Goal: Communication & Community: Answer question/provide support

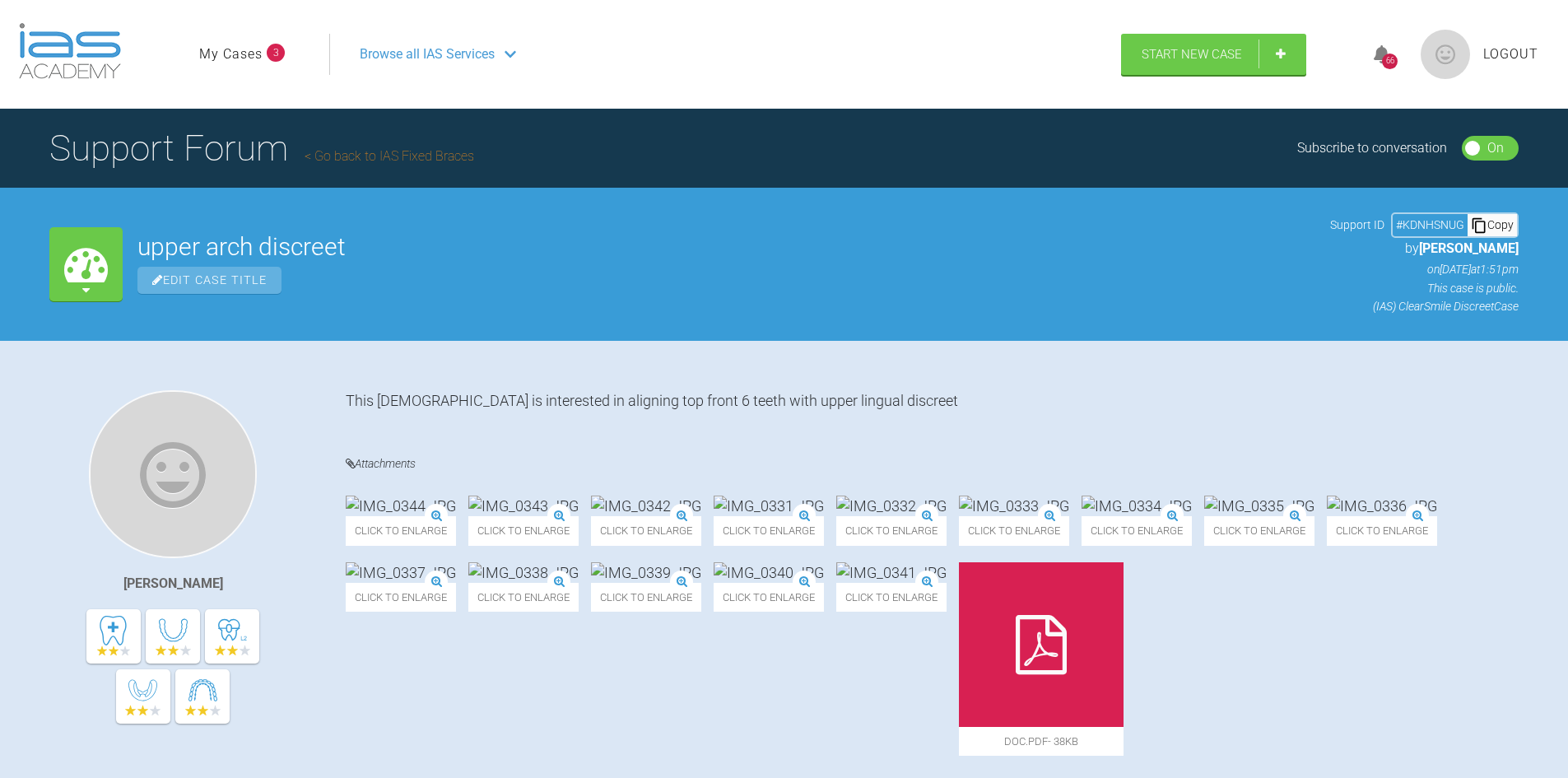
click at [222, 52] on link "My Cases" at bounding box center [231, 54] width 64 height 22
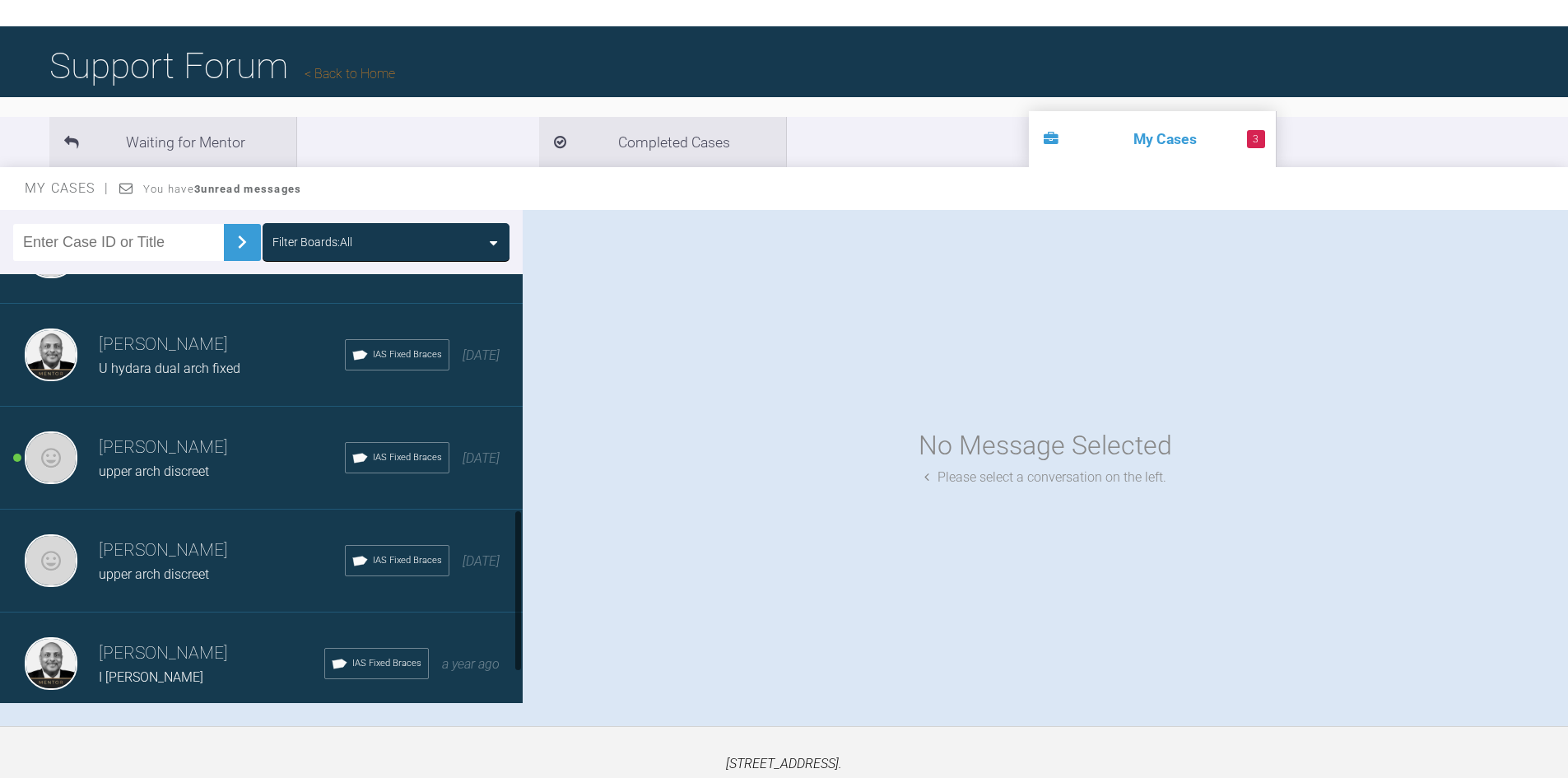
scroll to position [621, 0]
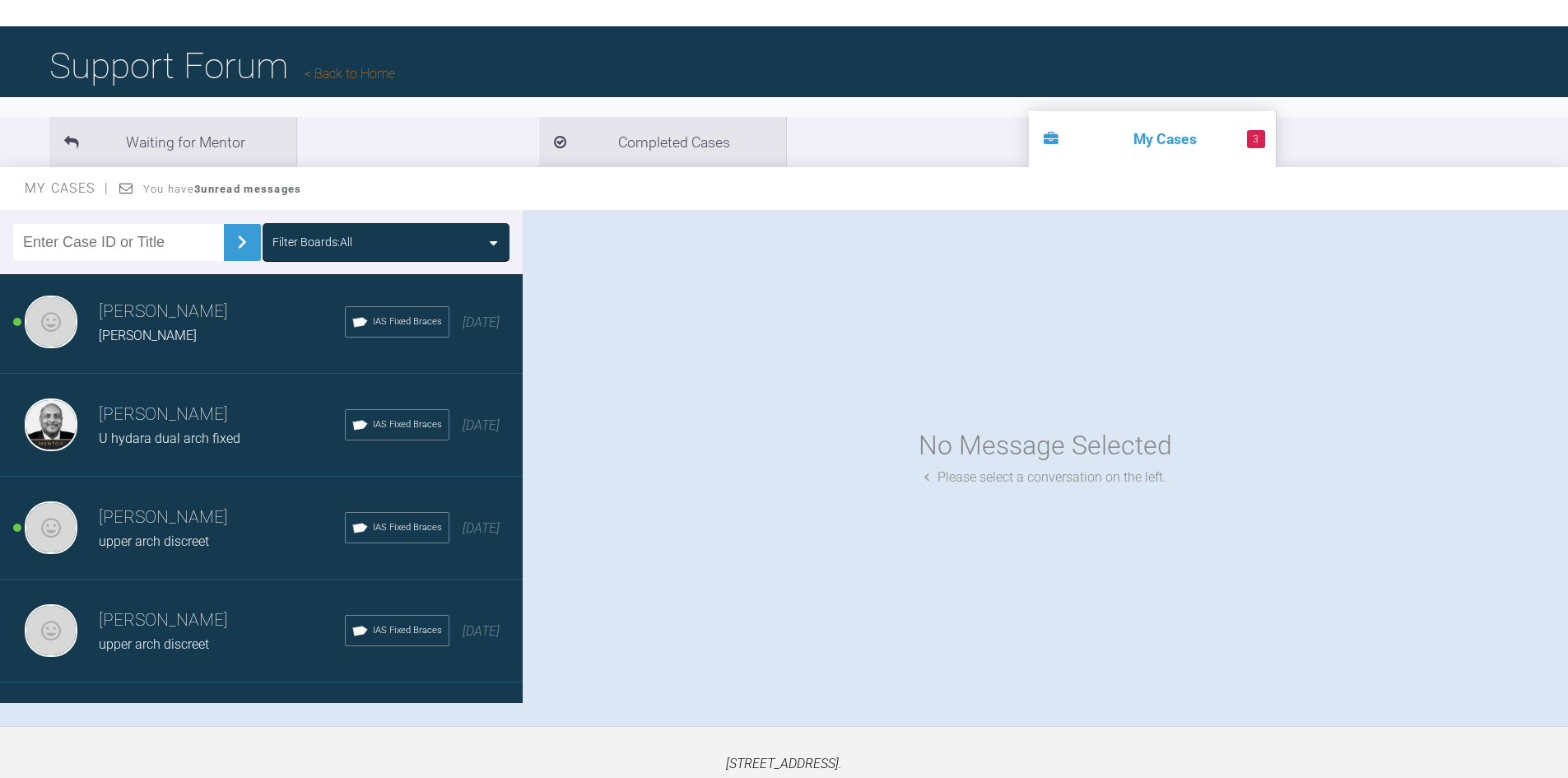
click at [190, 534] on span "upper arch discreet" at bounding box center [154, 541] width 111 height 16
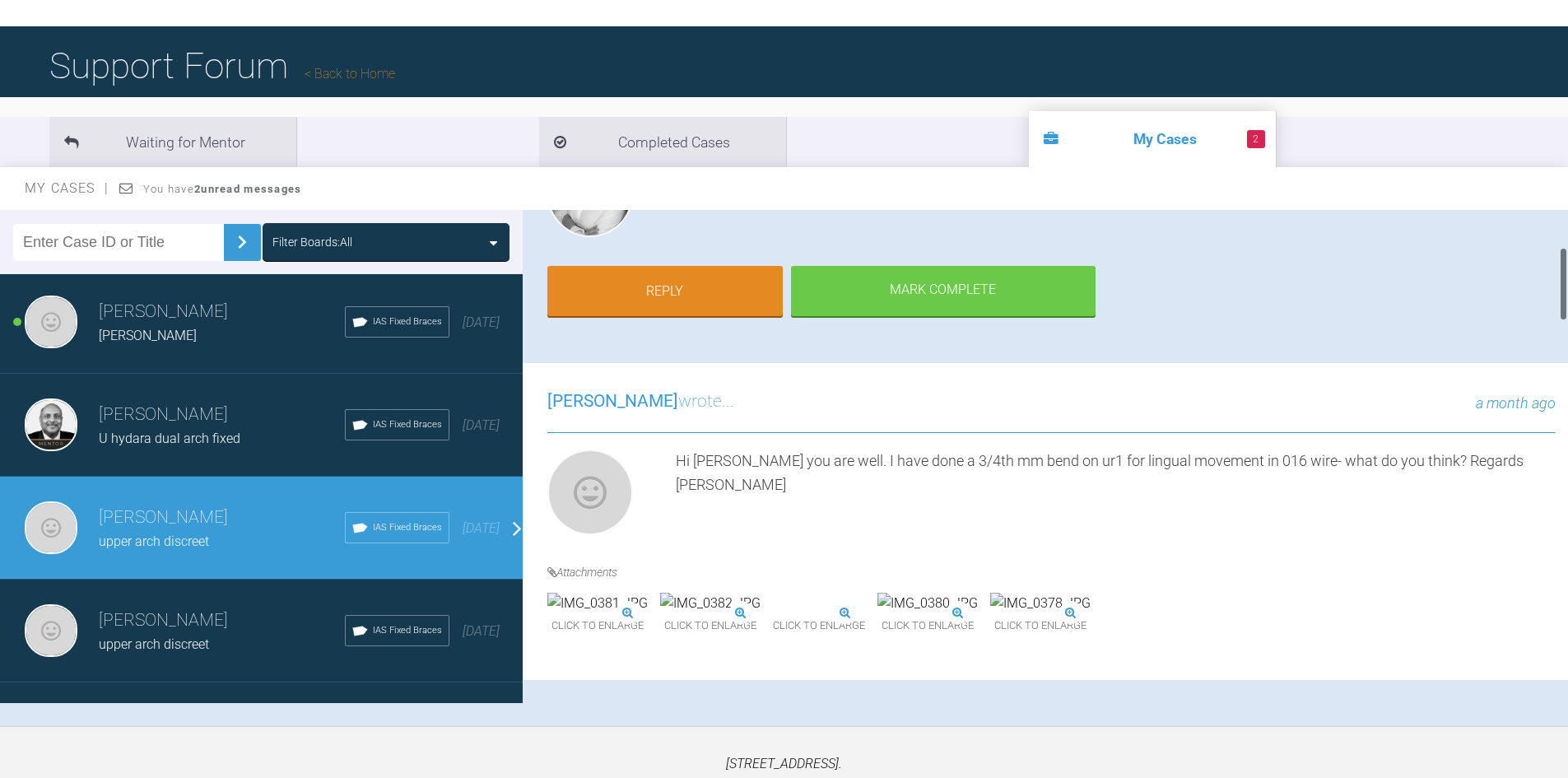
scroll to position [329, 0]
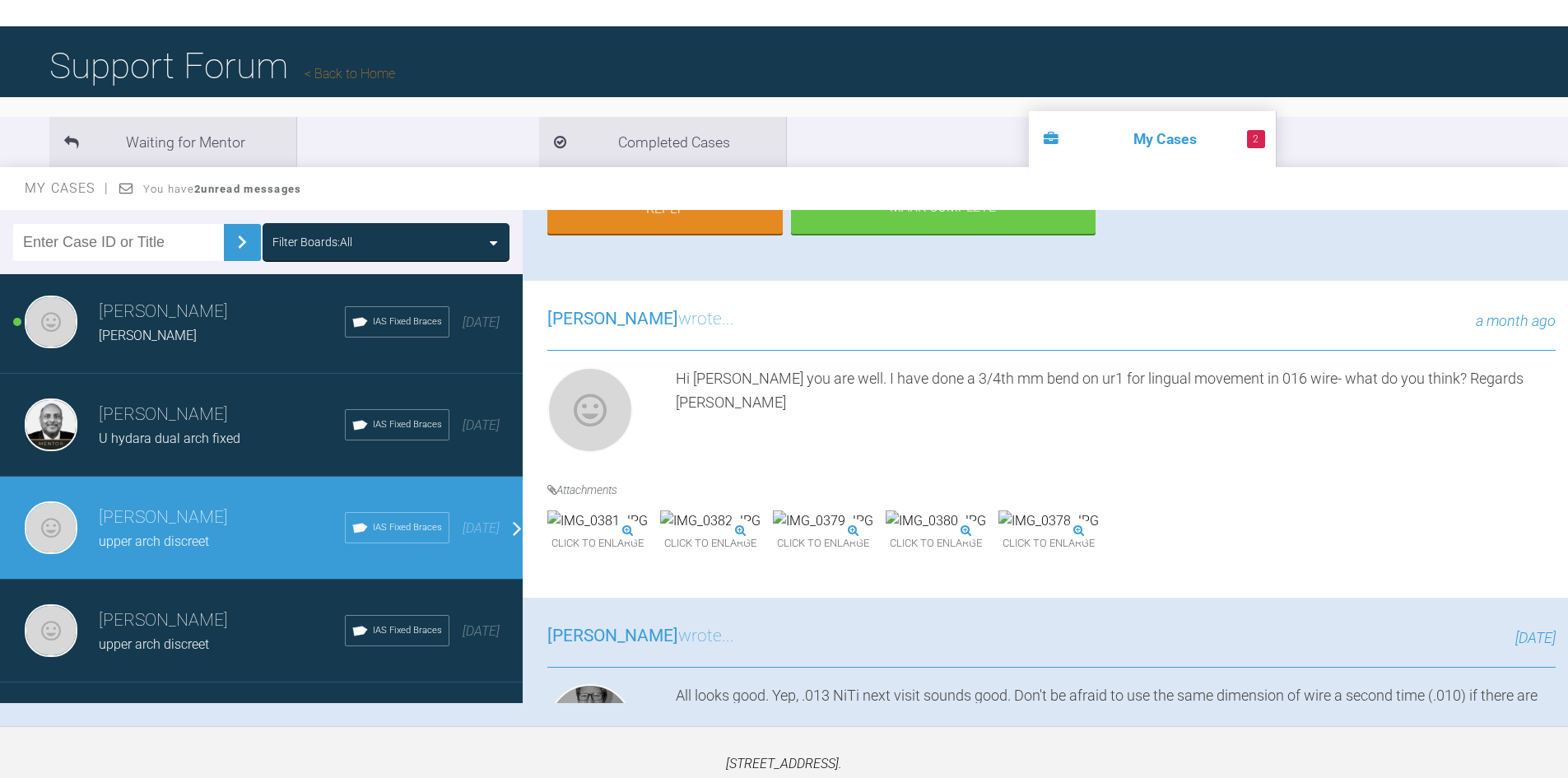
click at [760, 526] on div "Click to enlarge" at bounding box center [710, 533] width 100 height 46
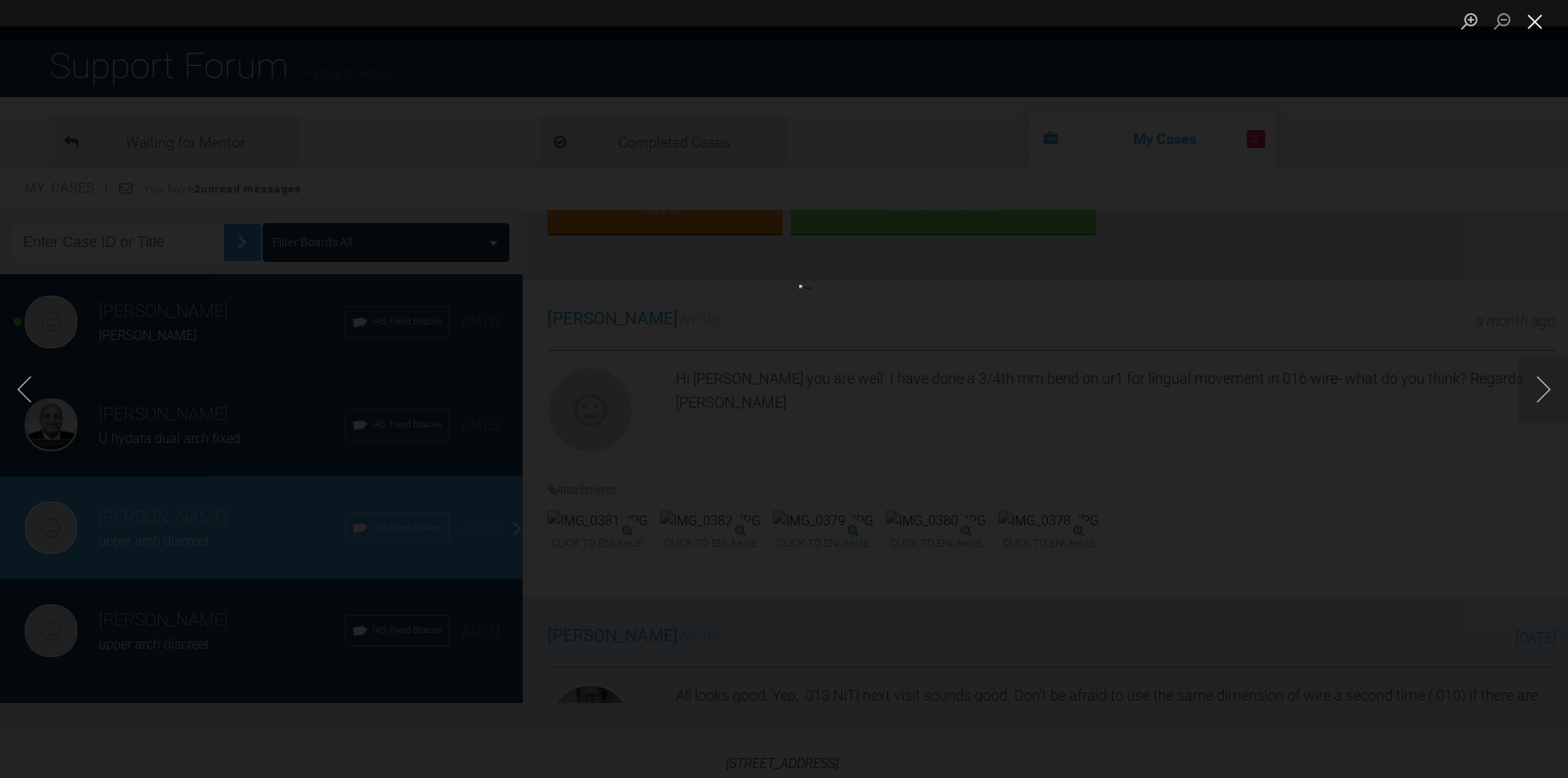
click at [1524, 24] on button "Close lightbox" at bounding box center [1535, 21] width 33 height 28
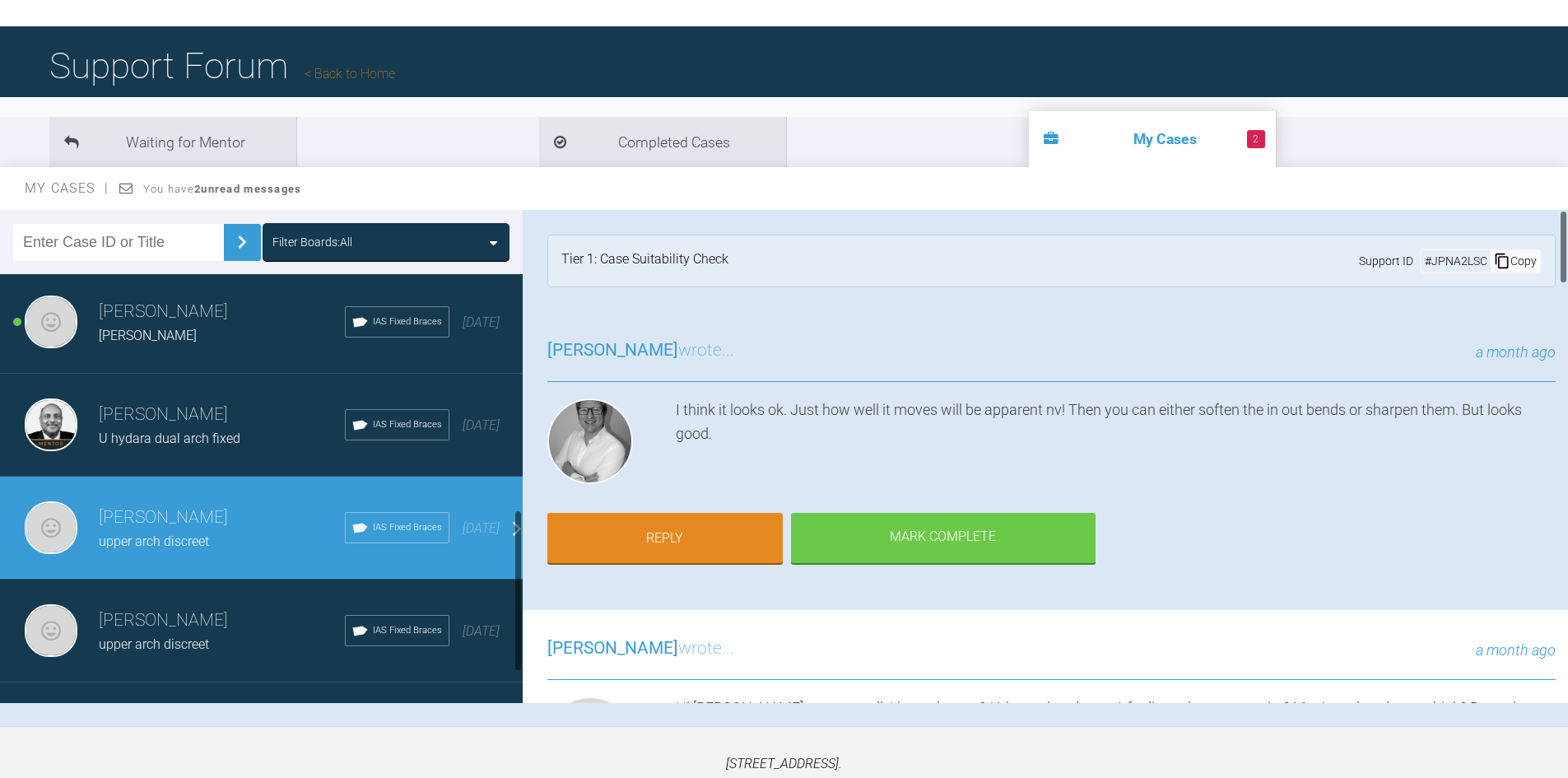
scroll to position [0, 0]
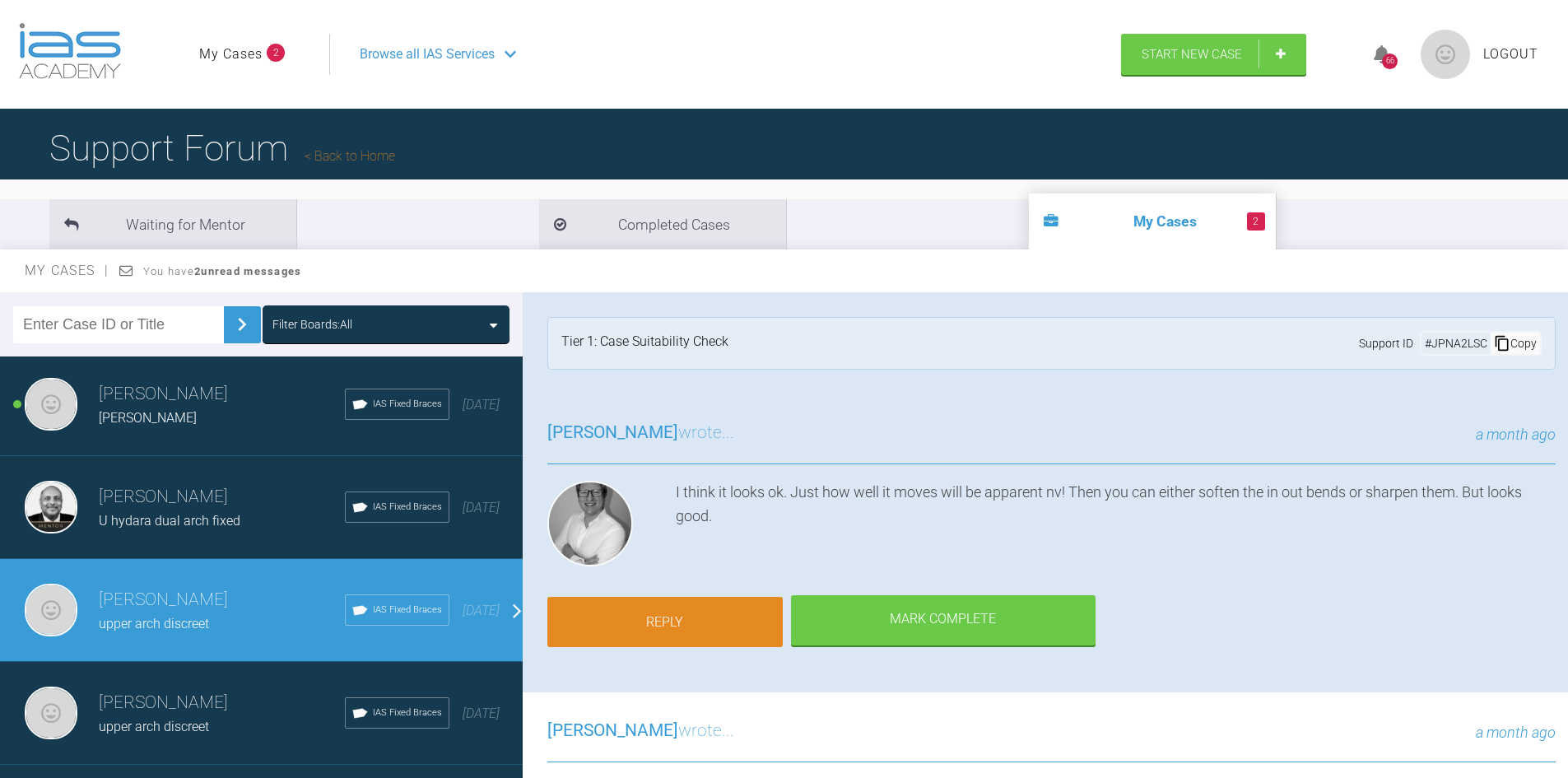
click at [643, 623] on link "Reply" at bounding box center [665, 622] width 235 height 51
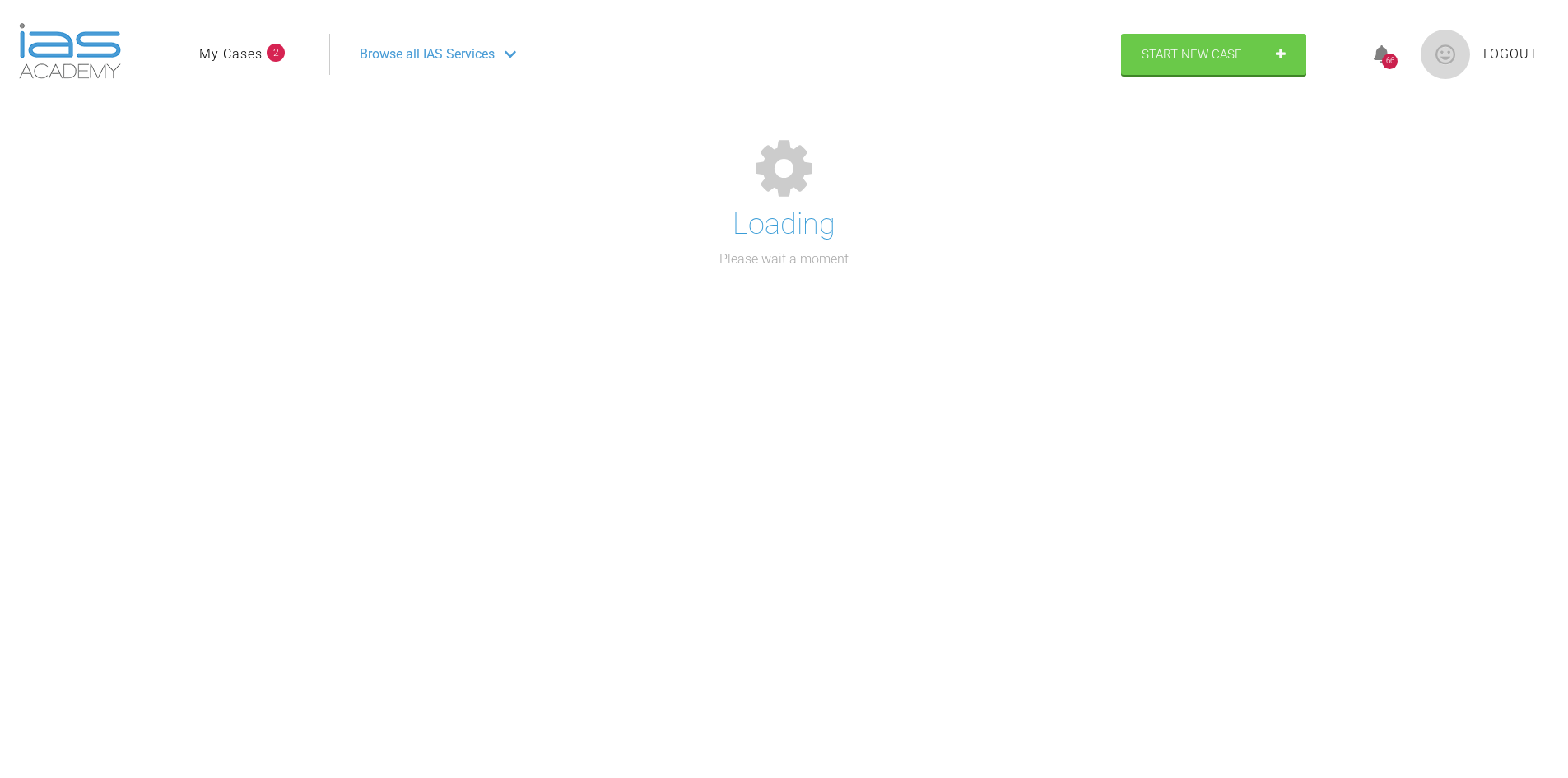
scroll to position [5627, 0]
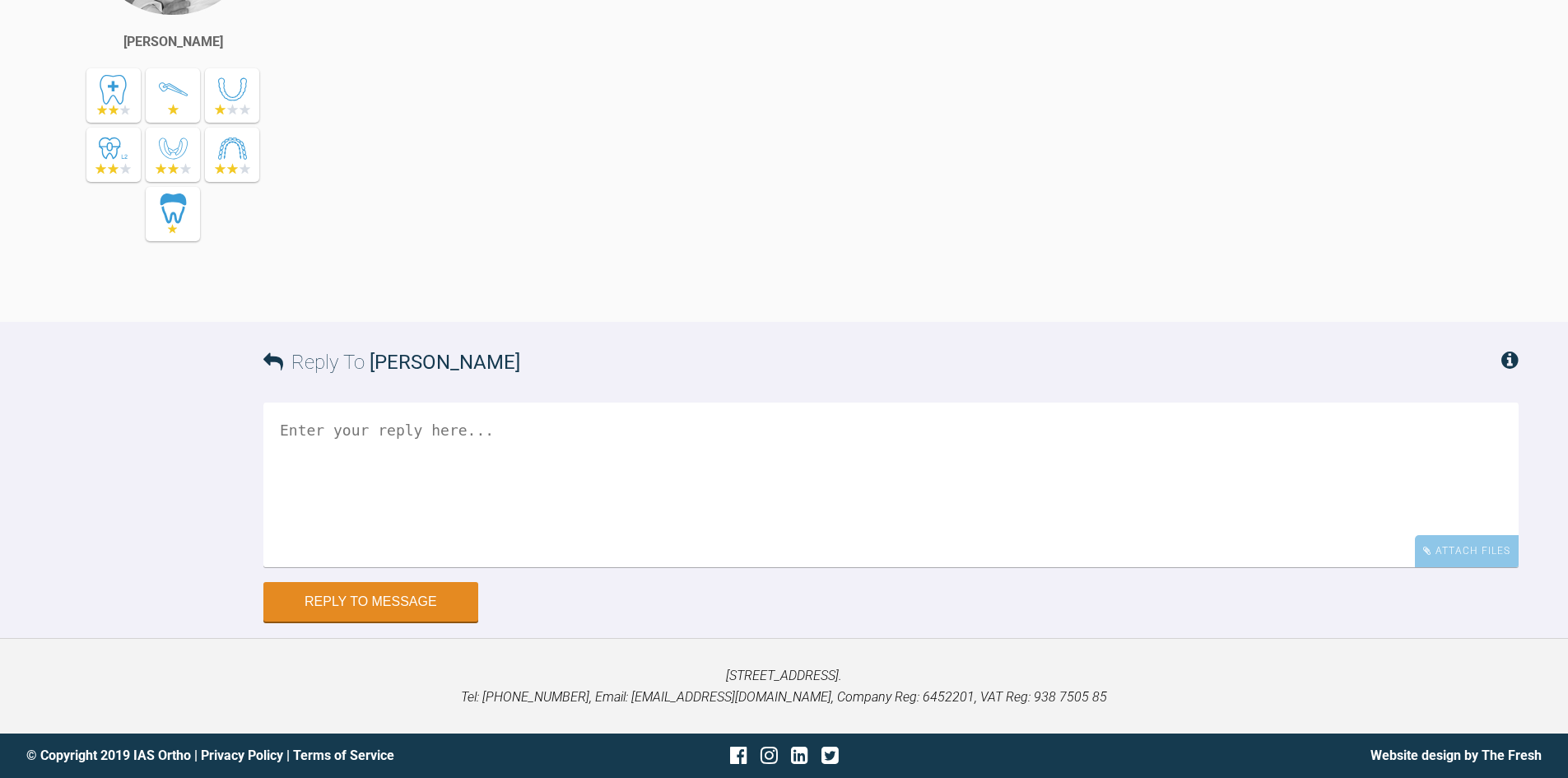
click at [568, 463] on textarea at bounding box center [891, 485] width 1255 height 165
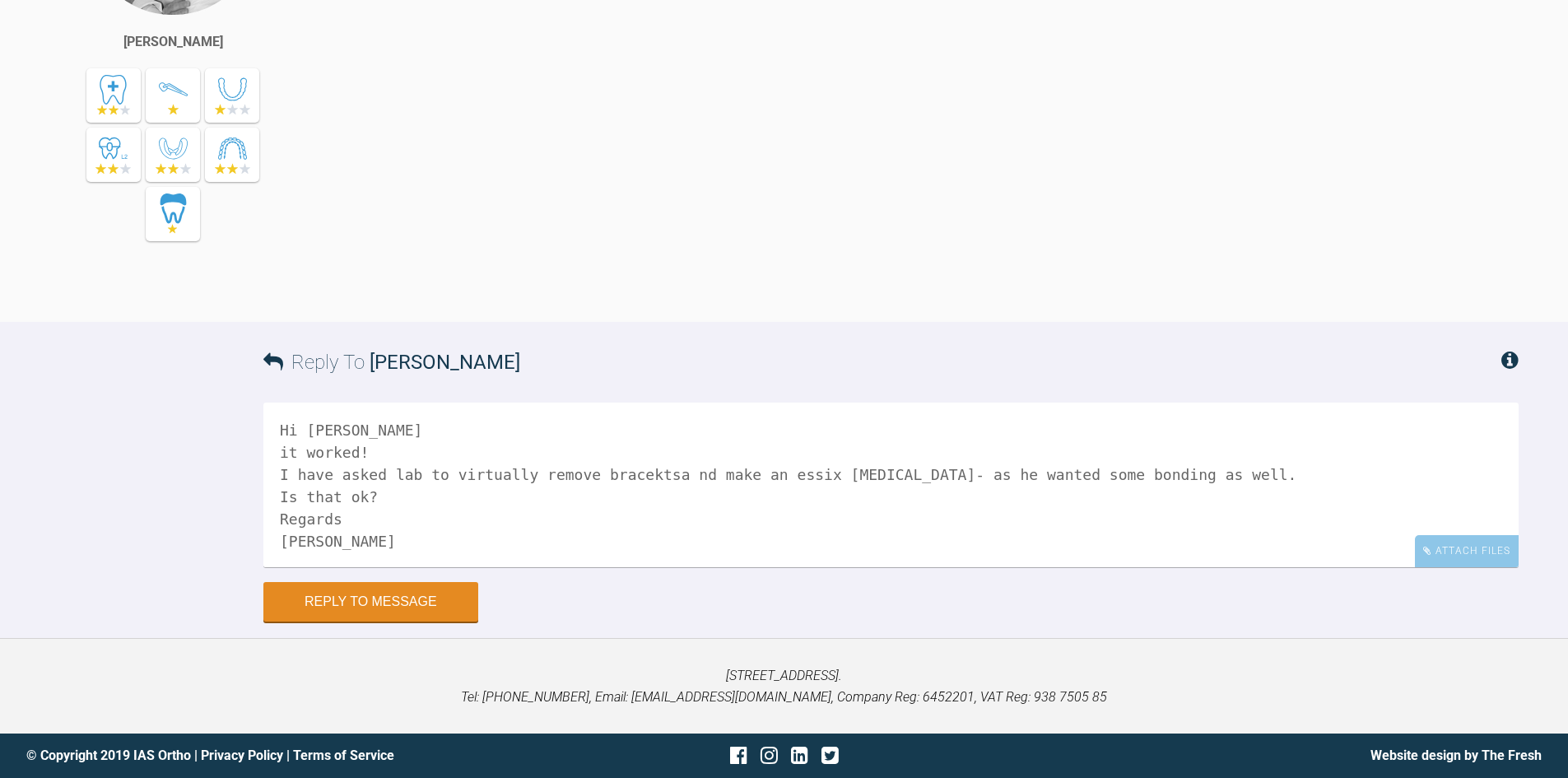
click at [1217, 462] on textarea "Hi [PERSON_NAME] it worked! I have asked lab to virtually remove bracektsa nd m…" at bounding box center [891, 485] width 1255 height 165
click at [1217, 471] on textarea "Hi [PERSON_NAME] it worked! I have asked lab to virtually remove bracektsa nd m…" at bounding box center [891, 485] width 1255 height 165
type textarea "Hi [PERSON_NAME] it worked! I have asked lab to virtually remove bracektsa nd m…"
click at [1452, 551] on div "Attach Files" at bounding box center [1467, 551] width 104 height 32
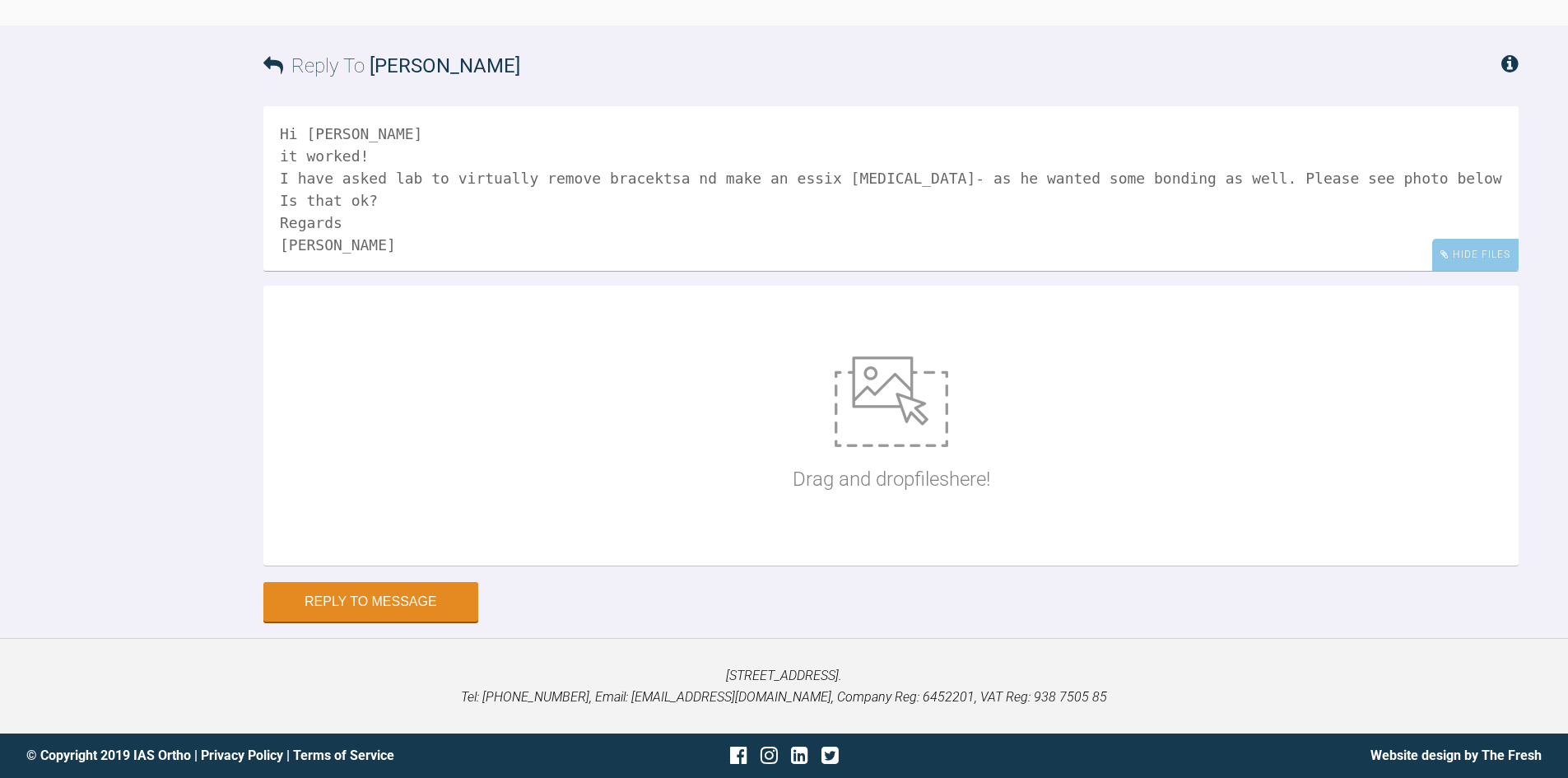
click at [863, 447] on img at bounding box center [892, 402] width 114 height 90
type input "C:\fakepath\IMG_0579.CR2"
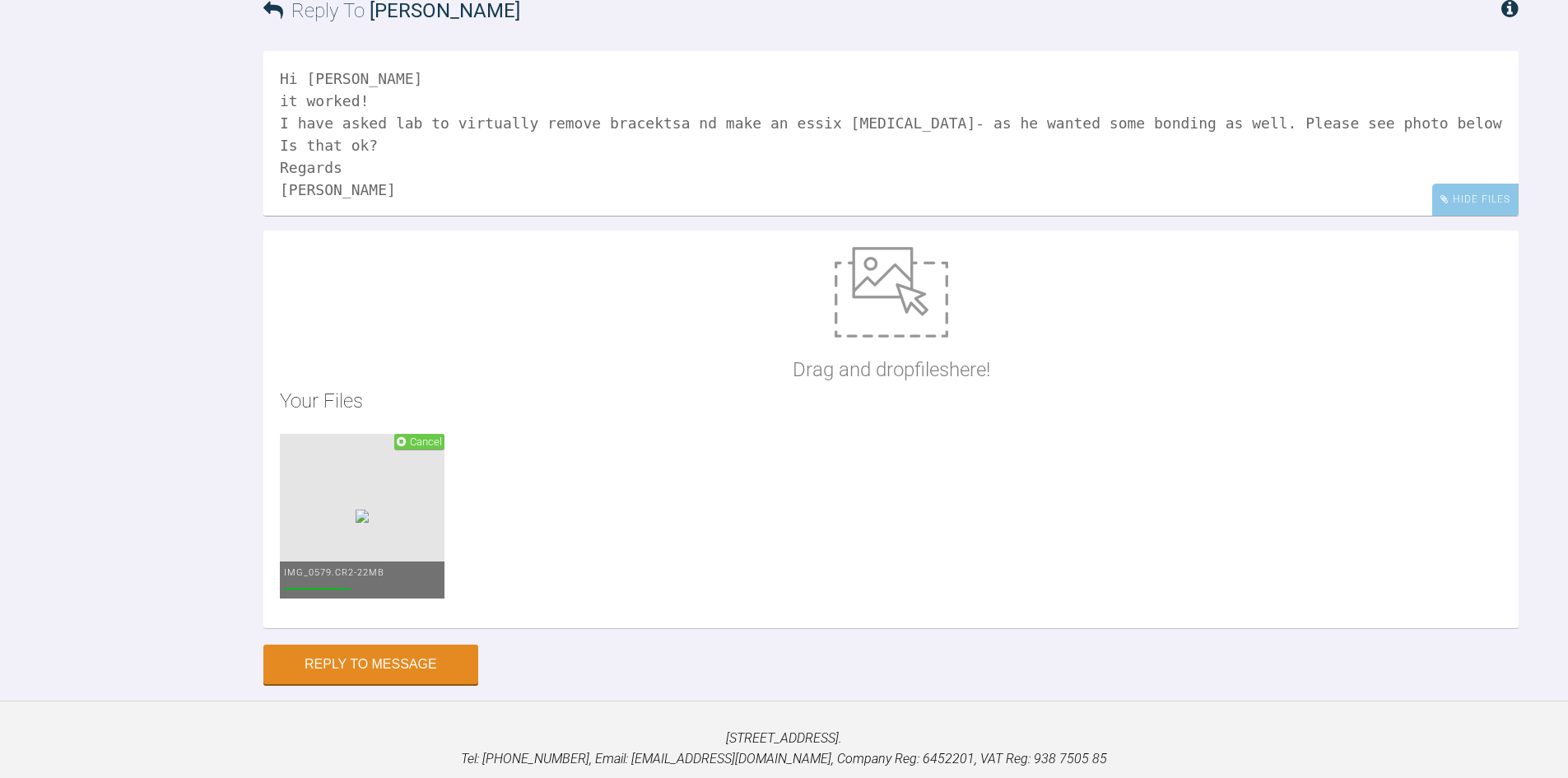
scroll to position [6038, 0]
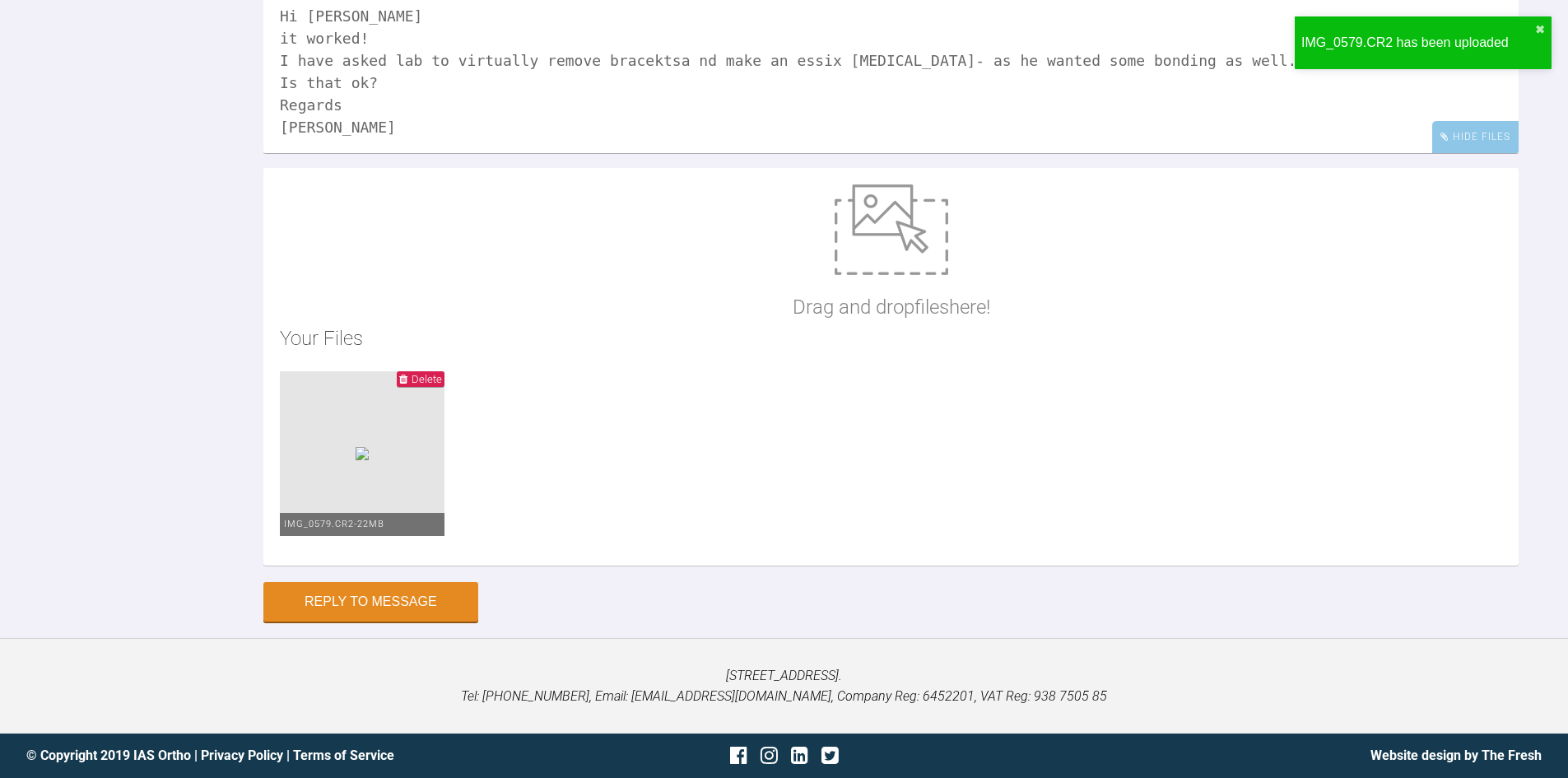
click at [902, 237] on img at bounding box center [892, 229] width 114 height 90
type input "C:\fakepath\IMG_0579.JPG"
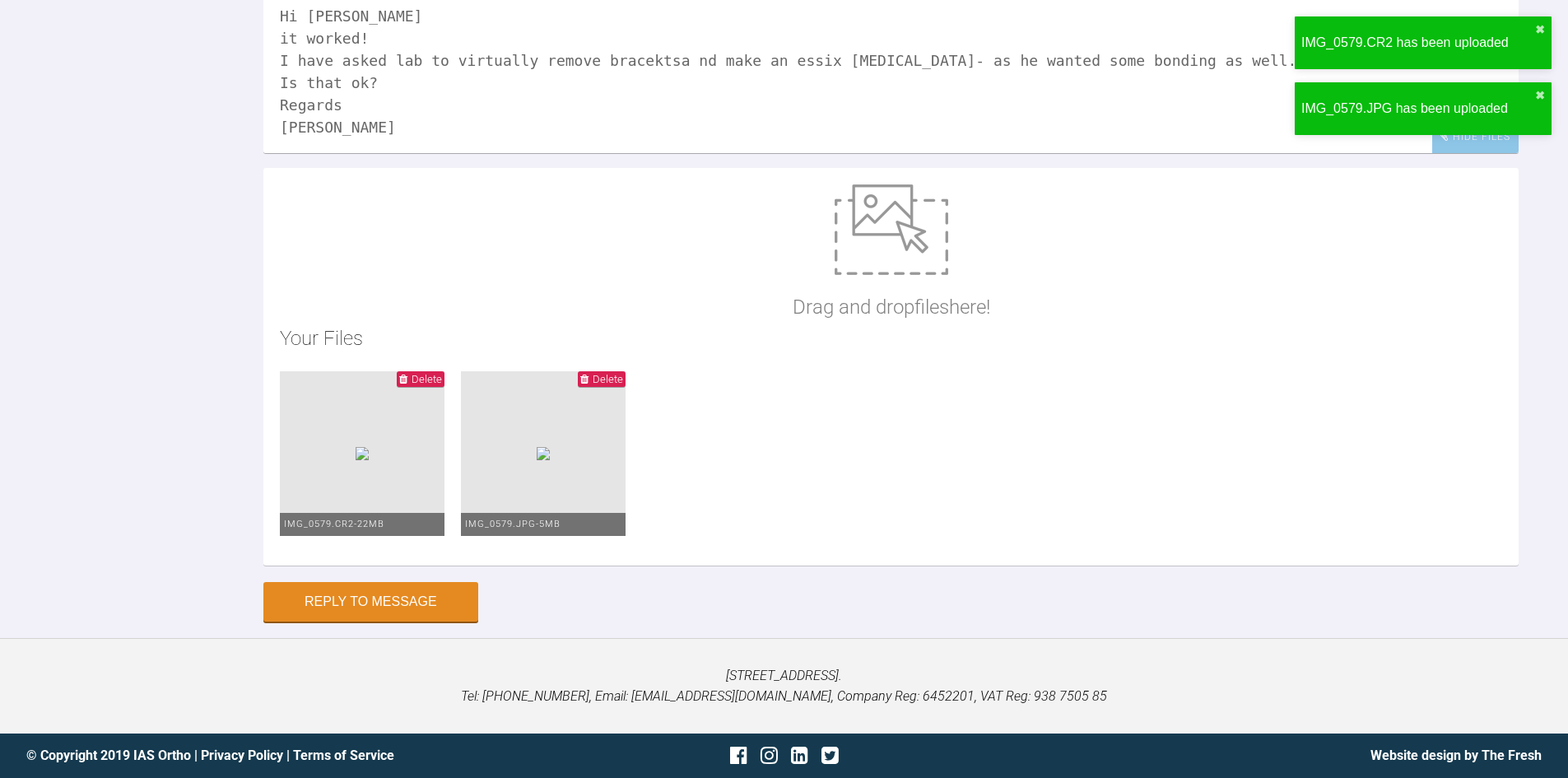
click at [403, 371] on div "Your Files Delete IMG_0579.CR2 - 22MB Delete IMG_0579.JPG - 5MB" at bounding box center [891, 435] width 1222 height 225
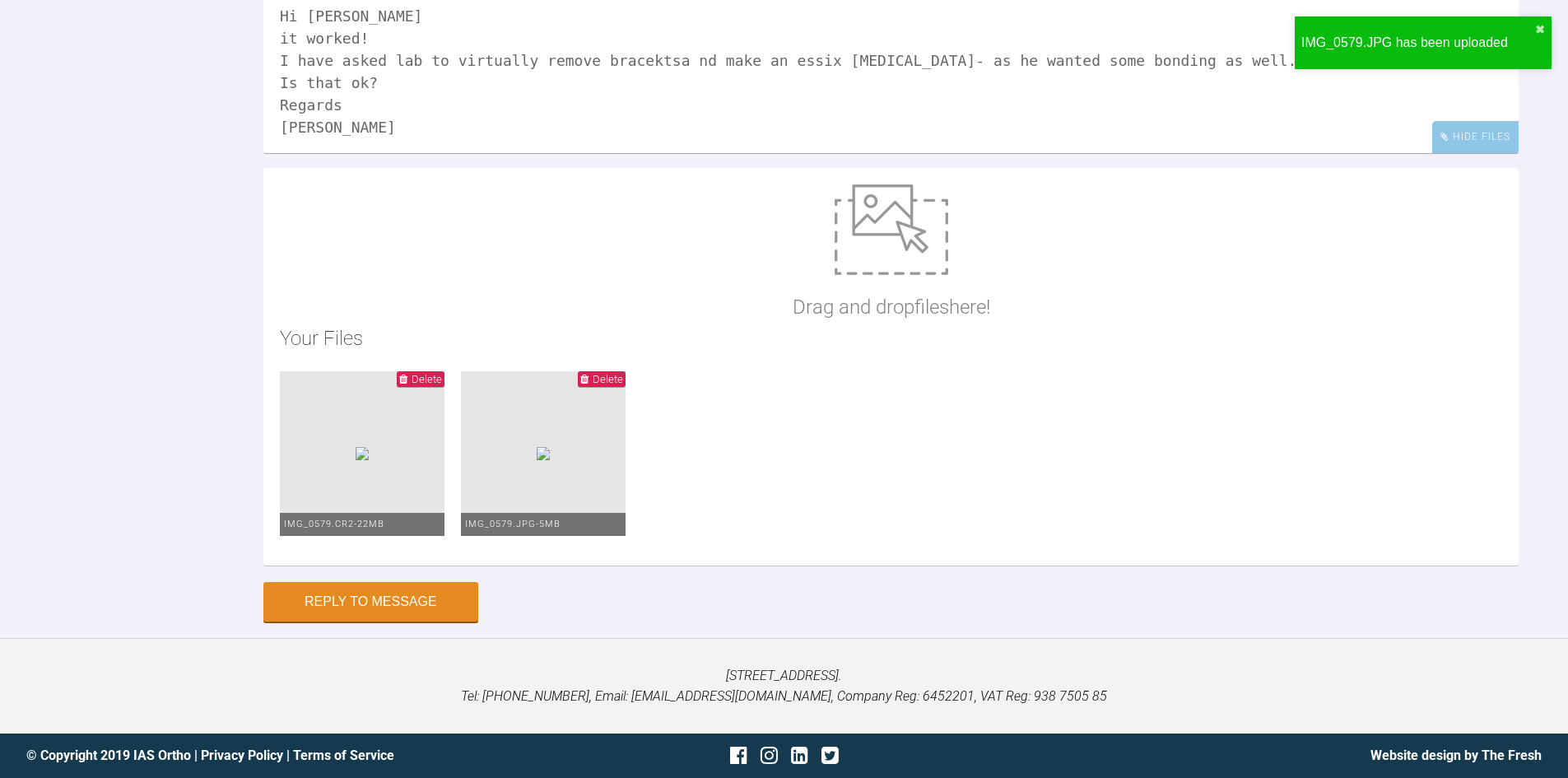
click at [414, 374] on span "Delete" at bounding box center [427, 379] width 30 height 13
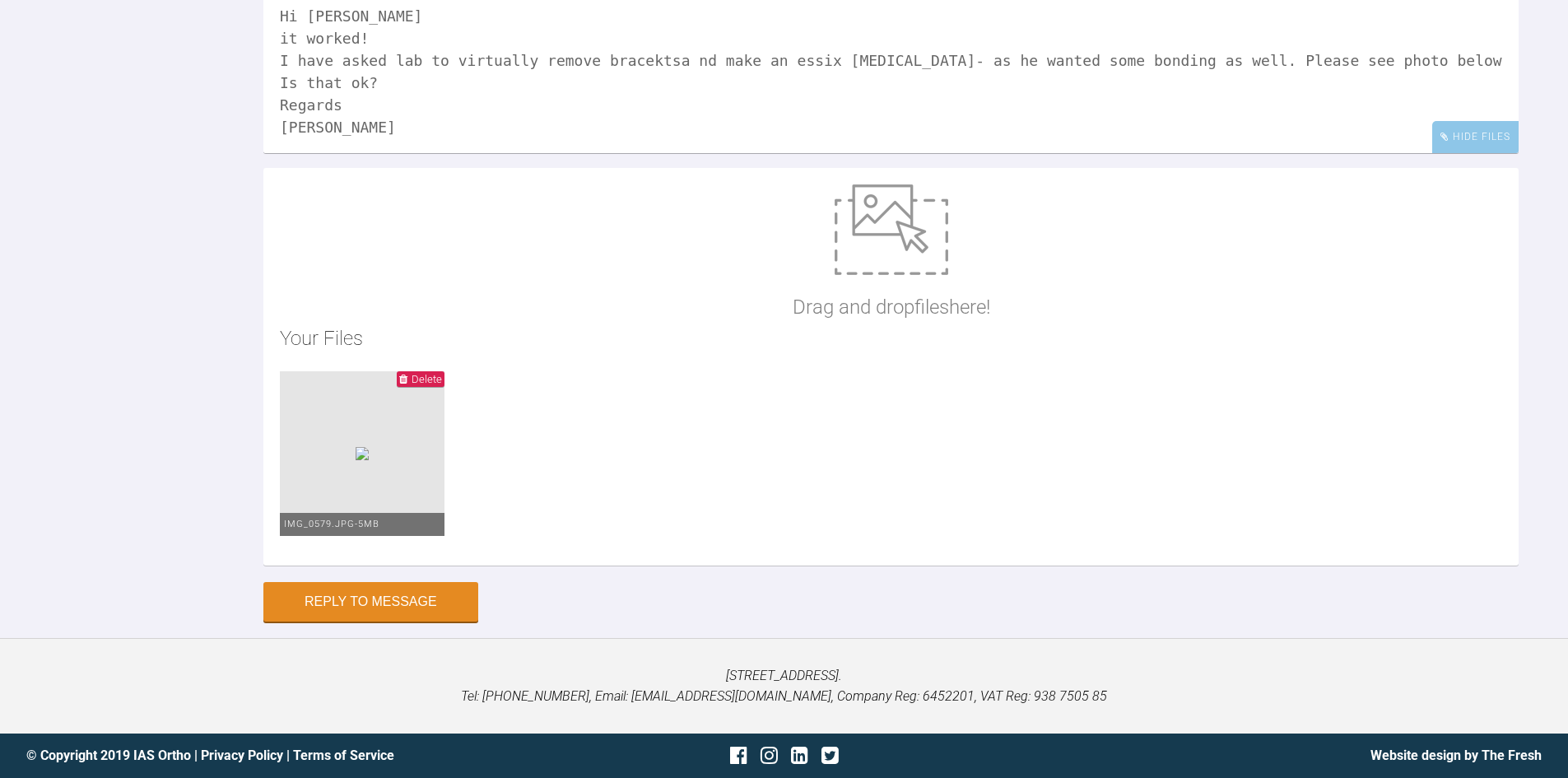
scroll to position [5959, 0]
click at [655, 145] on textarea "Hi [PERSON_NAME] it worked! I have asked lab to virtually remove bracektsa nd m…" at bounding box center [891, 70] width 1255 height 165
click at [659, 142] on textarea "Hi [PERSON_NAME] it worked! I have asked lab to virtually remove bracket nd mak…" at bounding box center [891, 70] width 1255 height 165
type textarea "Hi [PERSON_NAME] it worked! I have asked lab to virtually remove bracket and ma…"
click at [404, 623] on button "Reply to Message" at bounding box center [371, 603] width 215 height 39
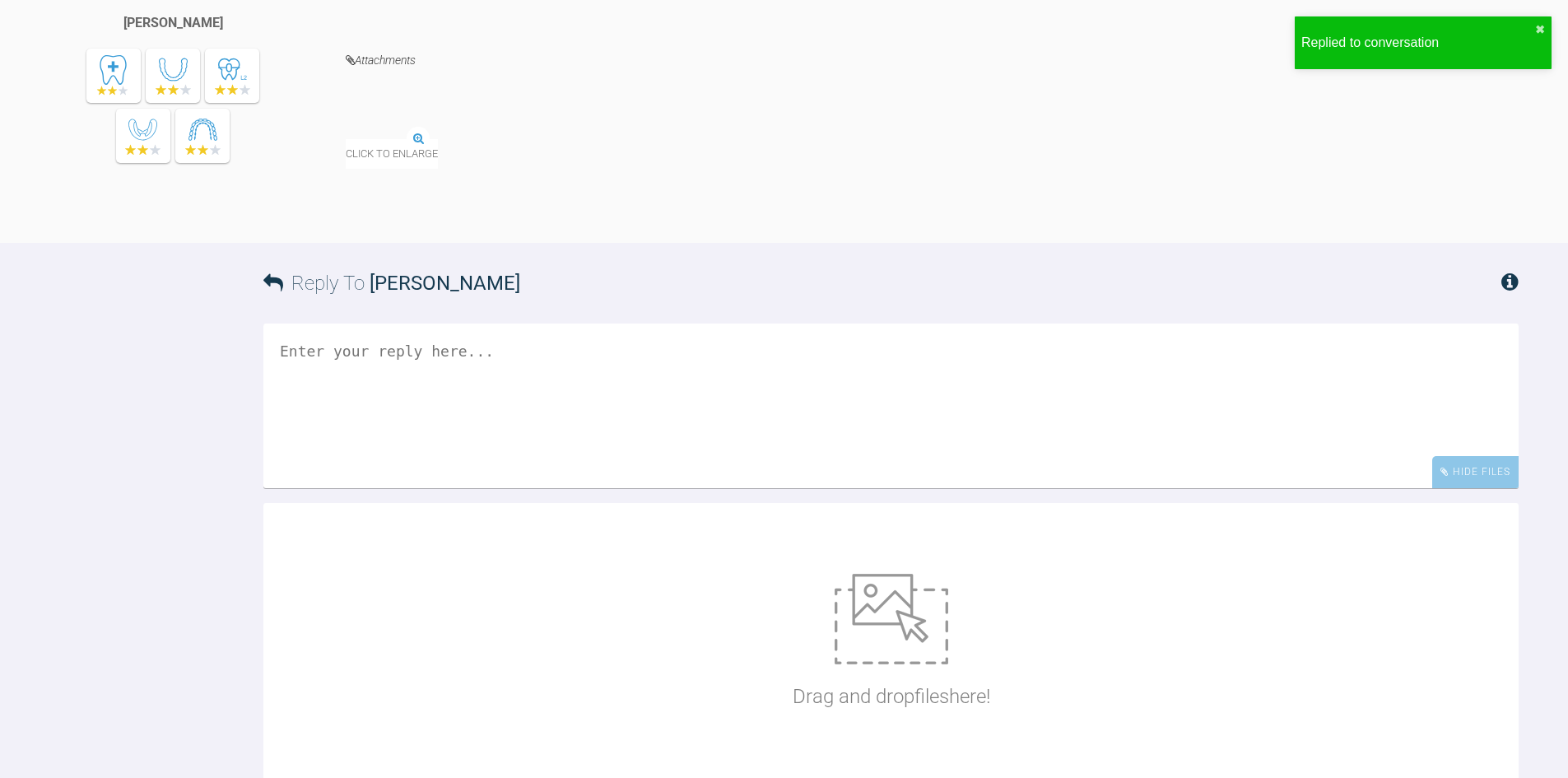
scroll to position [6203, 0]
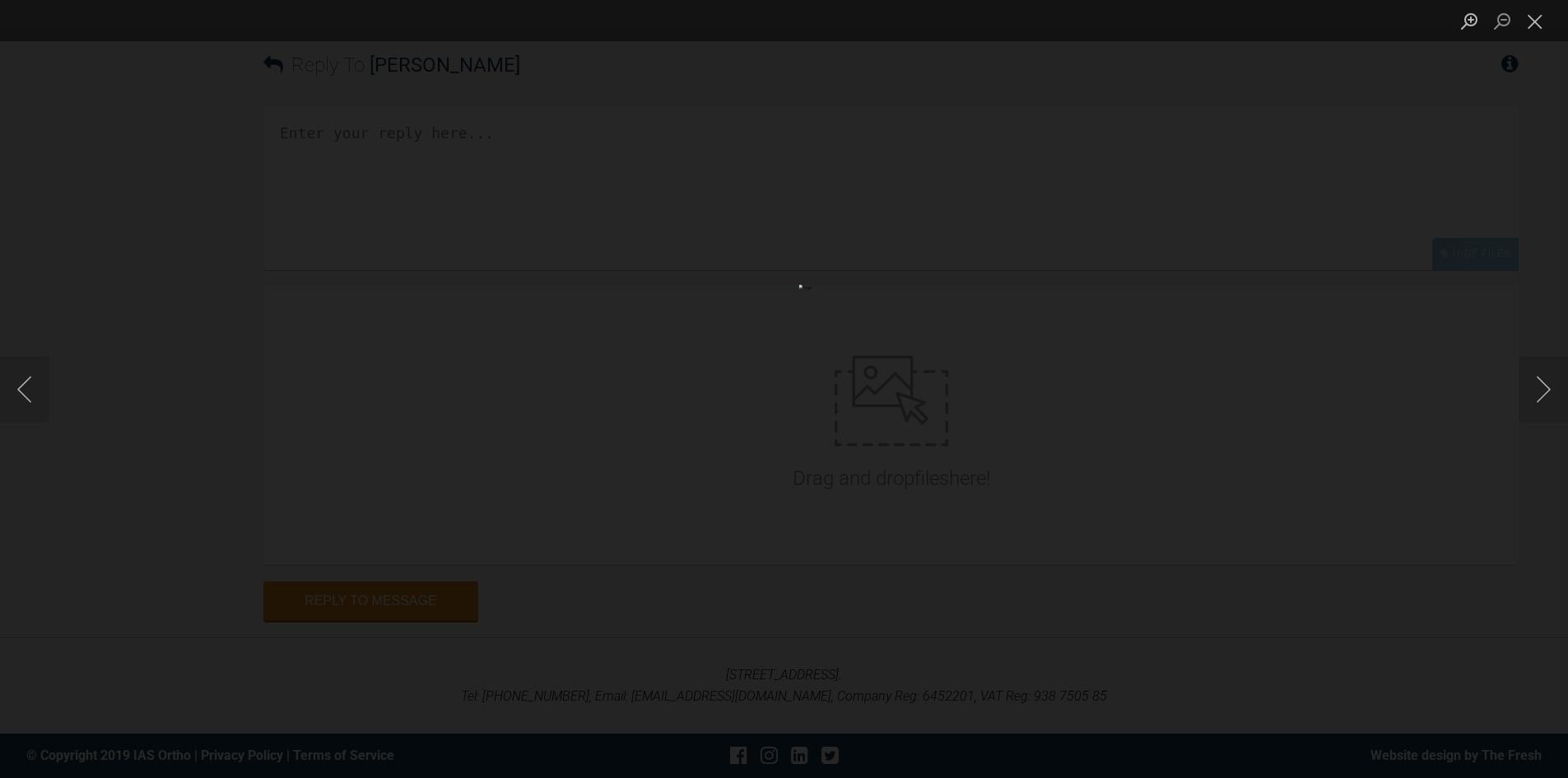
drag, startPoint x: 1129, startPoint y: 14, endPoint x: 1171, endPoint y: 15, distance: 42.0
click at [1171, 15] on div "Lightbox" at bounding box center [784, 20] width 1568 height 41
click at [1529, 23] on button "Close lightbox" at bounding box center [1535, 21] width 33 height 28
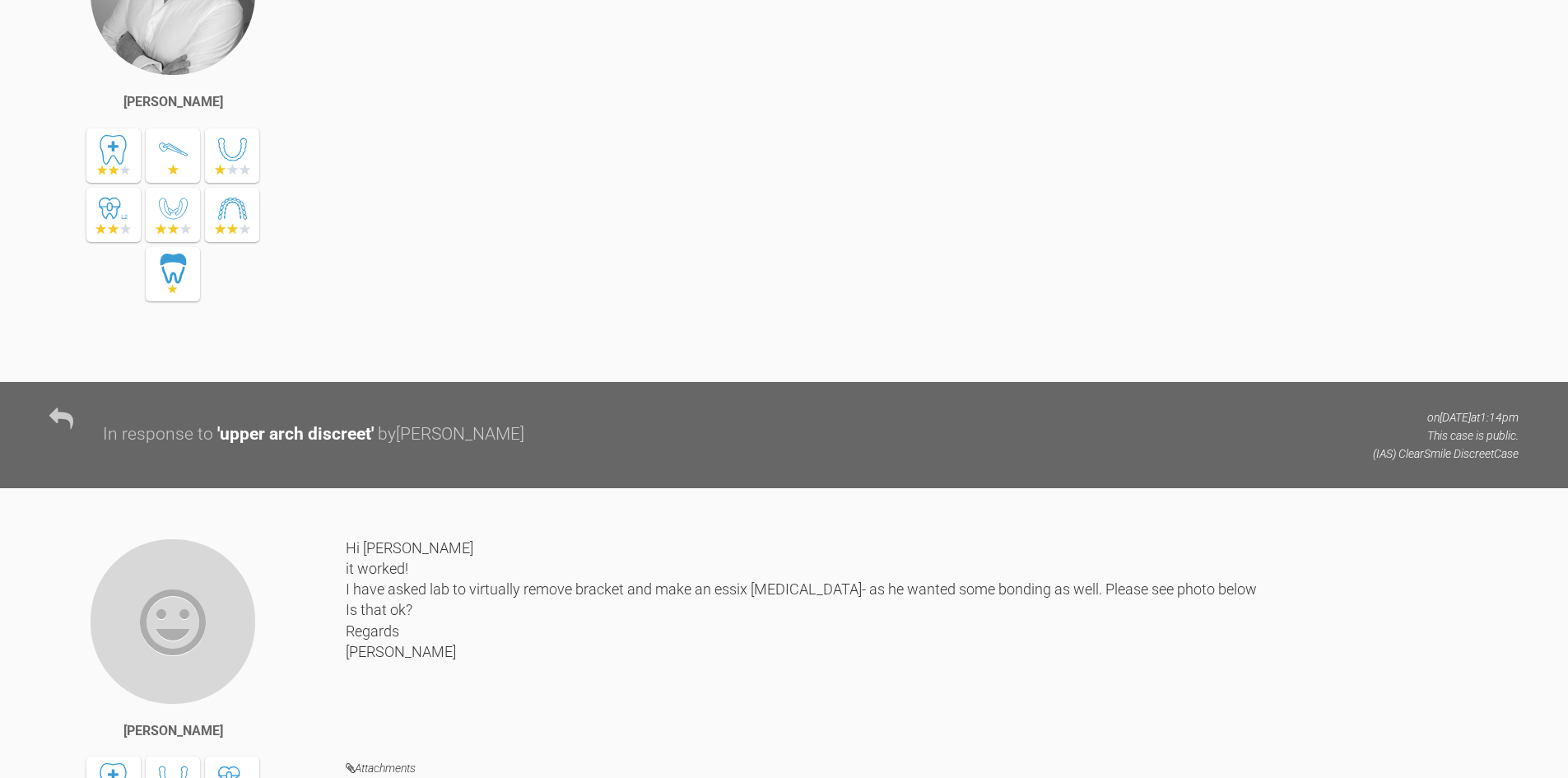
scroll to position [4886, 0]
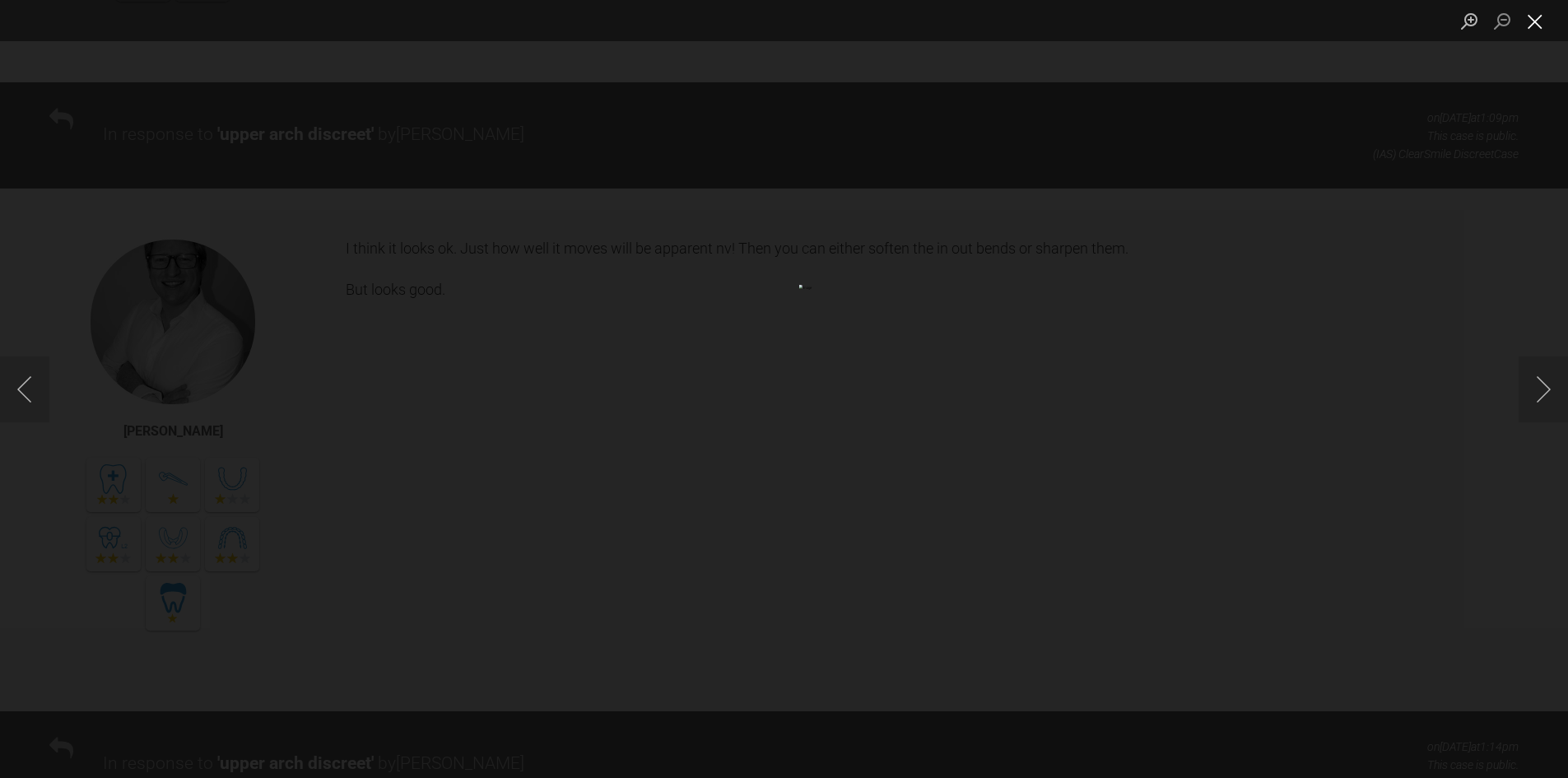
click at [1521, 28] on button "Close lightbox" at bounding box center [1535, 21] width 33 height 28
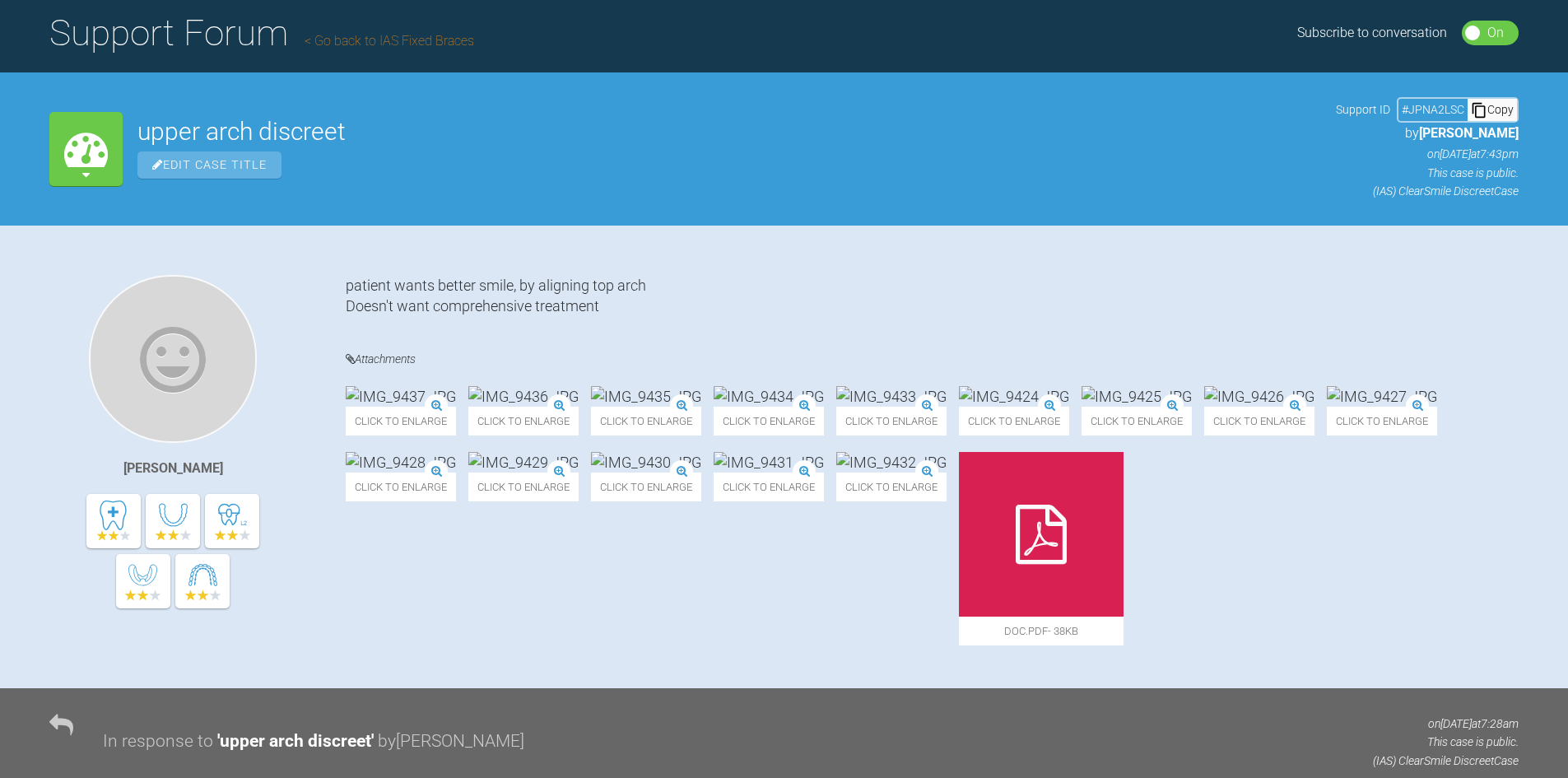
scroll to position [0, 0]
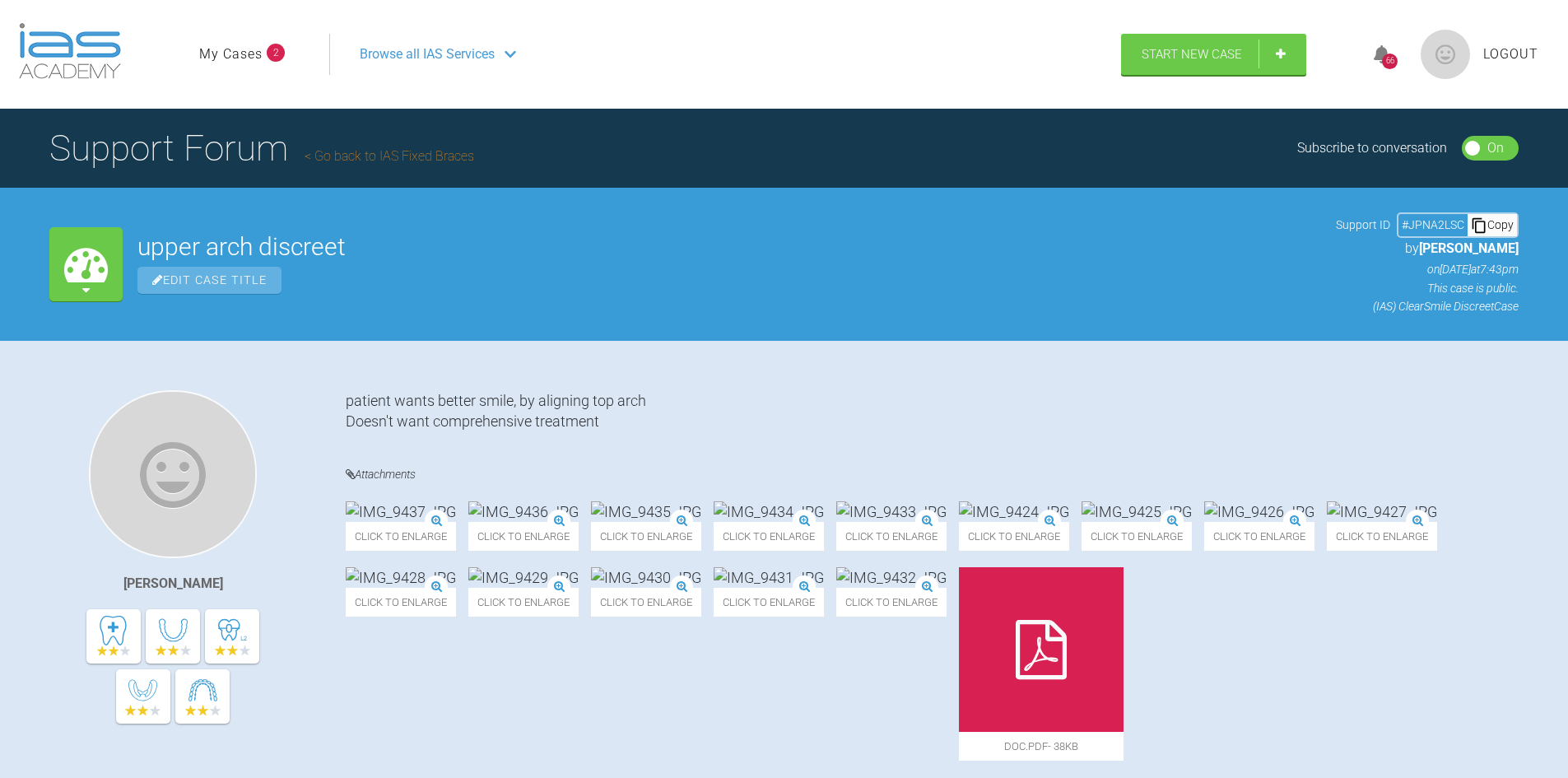
click at [1489, 225] on div "Copy" at bounding box center [1492, 225] width 49 height 22
